Goal: Find specific page/section: Locate a particular part of the current website

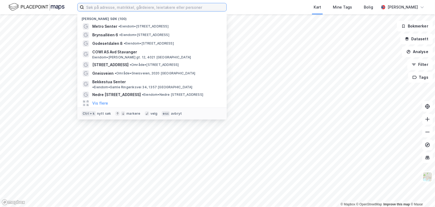
click at [117, 8] on input at bounding box center [155, 7] width 142 height 8
paste input "[PERSON_NAME] vei 2"
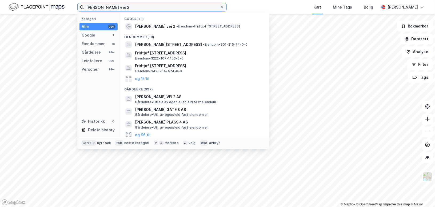
type input "[PERSON_NAME] vei 2"
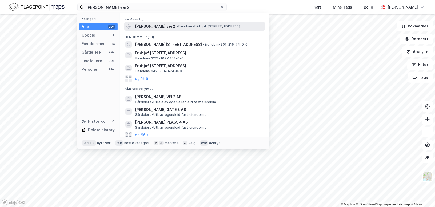
click at [151, 26] on span "[PERSON_NAME] vei 2" at bounding box center [155, 26] width 40 height 6
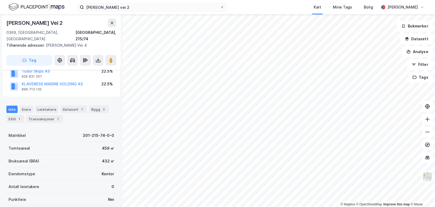
scroll to position [35, 0]
